Goal: Check status: Check status

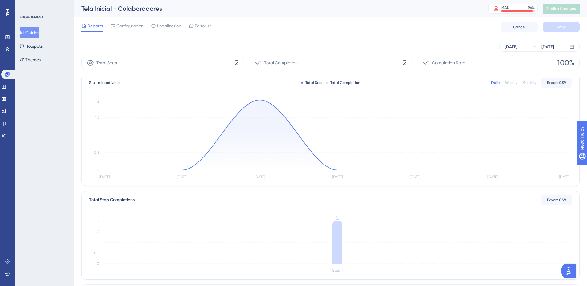
drag, startPoint x: 10, startPoint y: 84, endPoint x: 9, endPoint y: 99, distance: 14.5
click at [9, 99] on div "✨ INSCREVA-SE AGORA✨" at bounding box center [296, 131] width 591 height 291
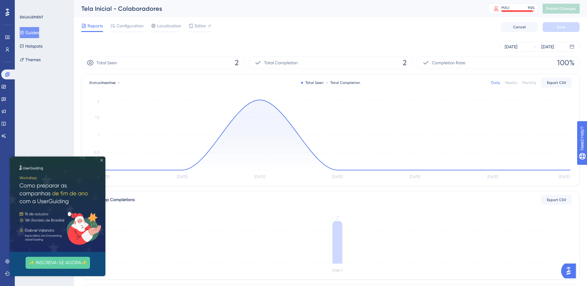
click at [102, 159] on icon "Close Preview" at bounding box center [101, 160] width 2 height 2
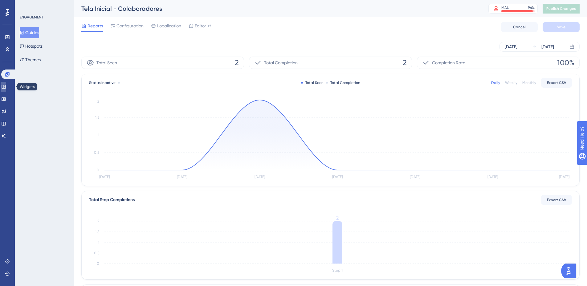
click at [6, 86] on icon at bounding box center [4, 87] width 4 height 4
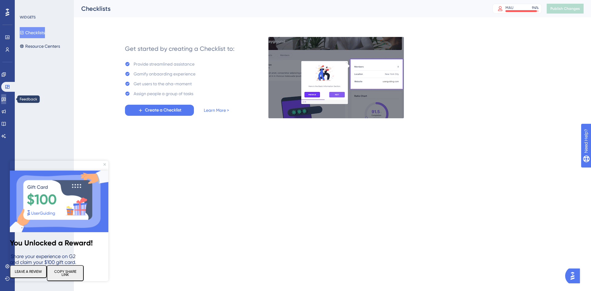
click at [6, 96] on link at bounding box center [3, 99] width 5 height 10
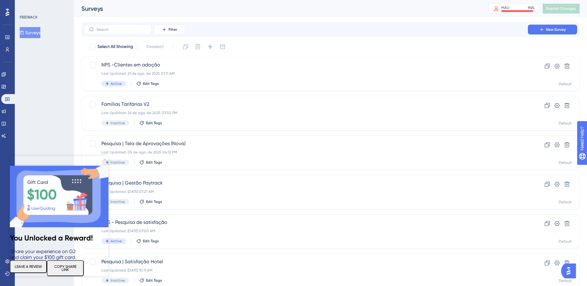
click at [104, 161] on icon "Close Preview" at bounding box center [104, 160] width 2 height 2
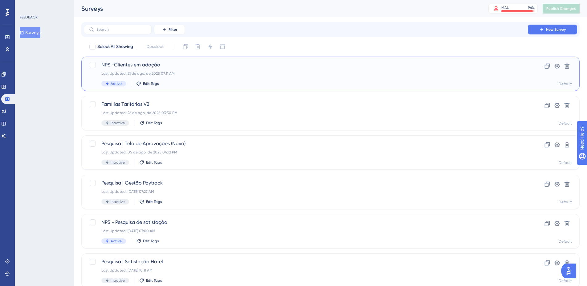
click at [221, 70] on div "NPS -Clientes em adoção Last Updated: [DATE] 07:11 AM Active Edit Tags" at bounding box center [305, 73] width 409 height 25
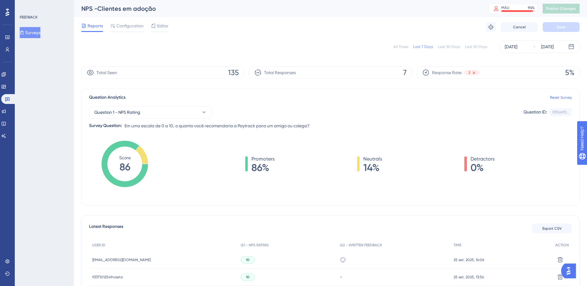
click at [407, 48] on div "All Times" at bounding box center [400, 46] width 15 height 5
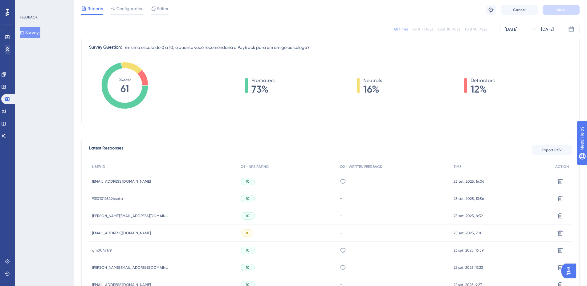
scroll to position [31, 0]
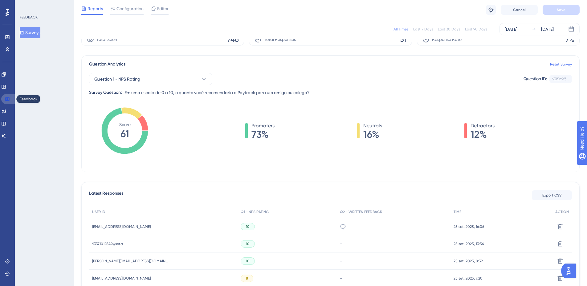
click at [9, 98] on icon at bounding box center [7, 100] width 4 height 4
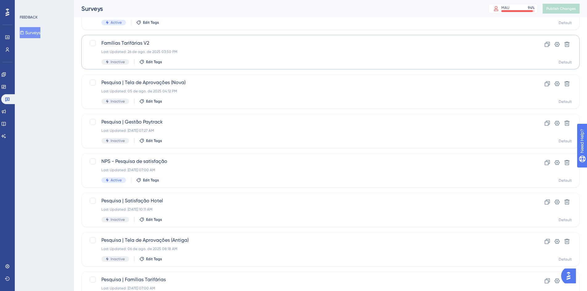
scroll to position [62, 0]
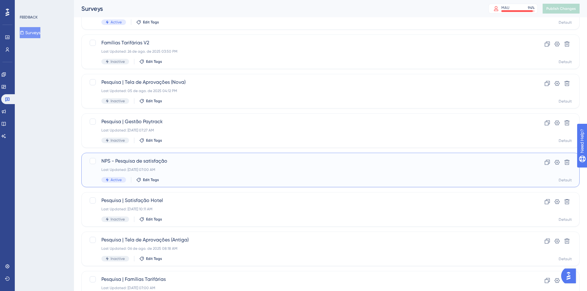
click at [217, 168] on div "Last Updated: [DATE] 07:00 AM" at bounding box center [305, 169] width 409 height 5
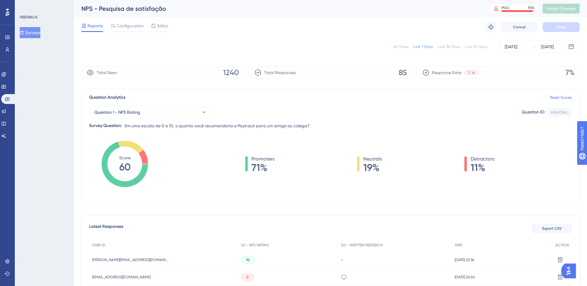
click at [405, 45] on div "All Times" at bounding box center [400, 46] width 15 height 5
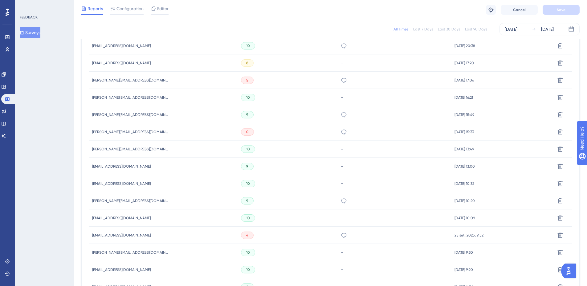
scroll to position [367, 0]
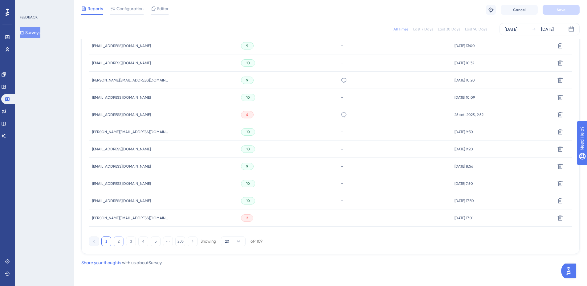
click at [116, 243] on button "2" at bounding box center [119, 242] width 10 height 10
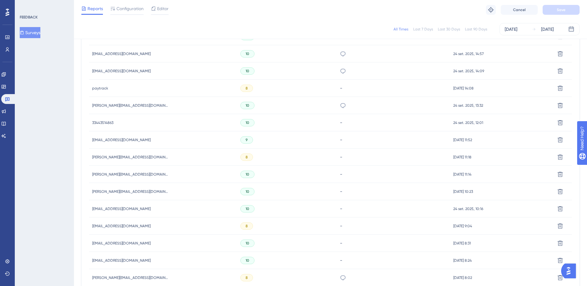
scroll to position [244, 0]
